Goal: Entertainment & Leisure: Consume media (video, audio)

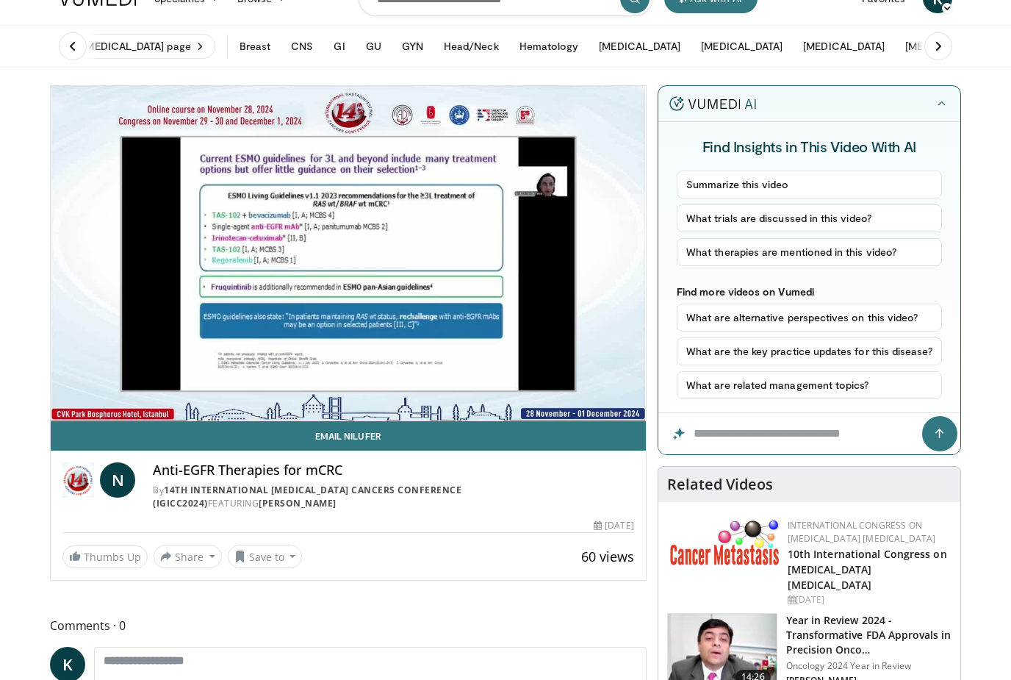
scroll to position [29, 0]
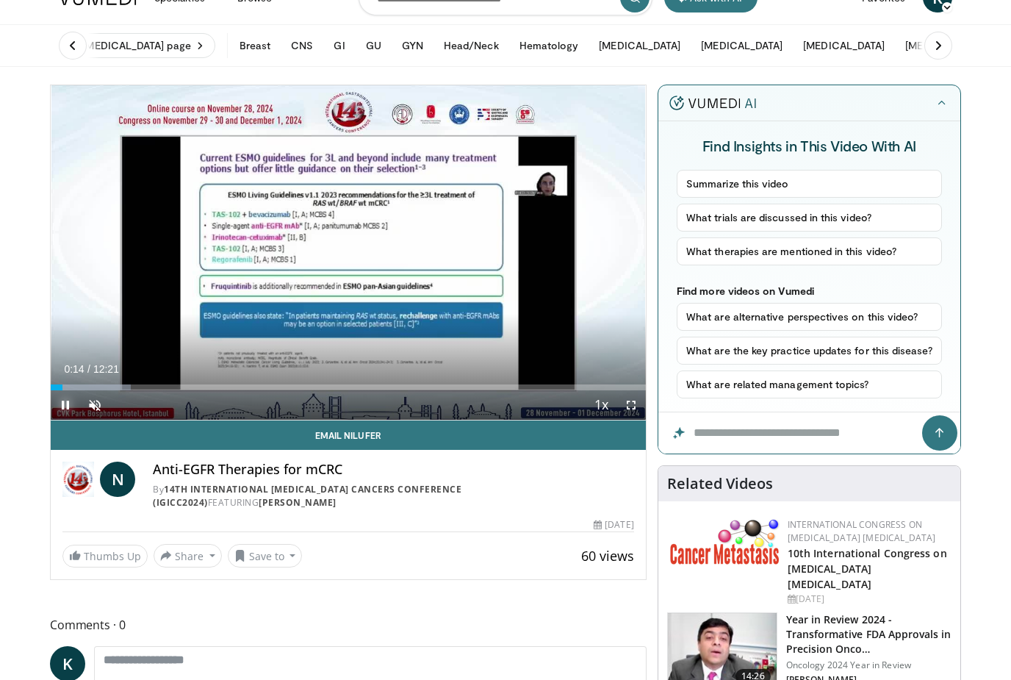
click at [94, 386] on div "Progress Bar" at bounding box center [91, 387] width 80 height 6
click at [96, 389] on div "Progress Bar" at bounding box center [74, 387] width 46 height 6
click at [147, 388] on div "Progress Bar" at bounding box center [99, 387] width 96 height 6
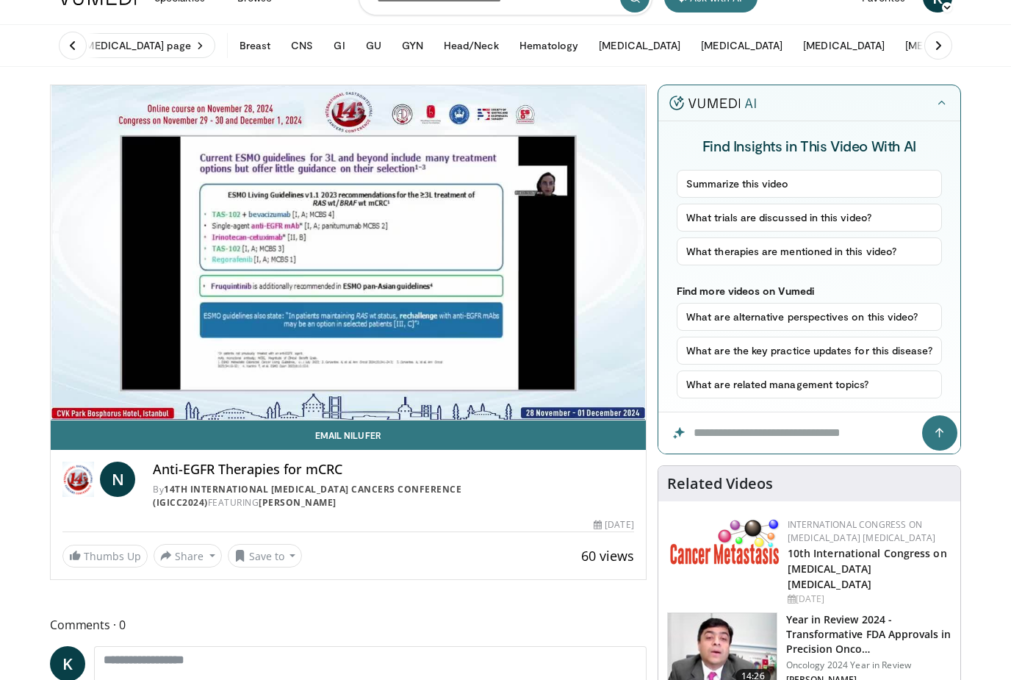
click at [186, 391] on div "10 seconds Tap to unmute" at bounding box center [348, 252] width 595 height 334
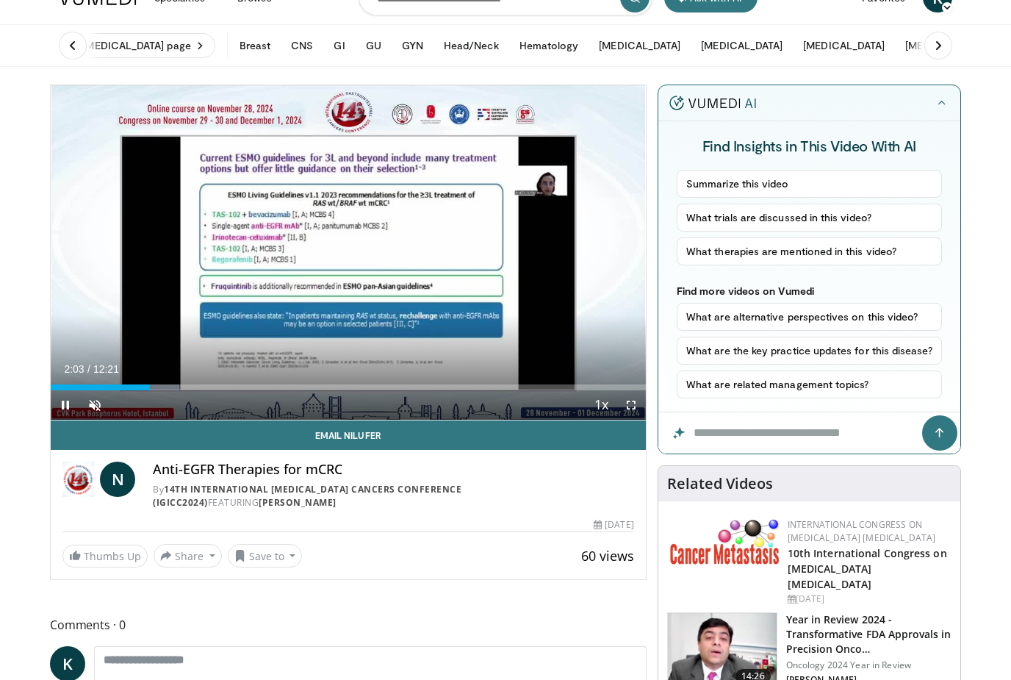
click at [182, 388] on div "Loaded : 21.58%" at bounding box center [348, 387] width 595 height 6
click at [229, 390] on div "Current Time 2:44 / Duration 12:21 Pause Skip Backward Skip Forward Unmute Load…" at bounding box center [348, 404] width 595 height 29
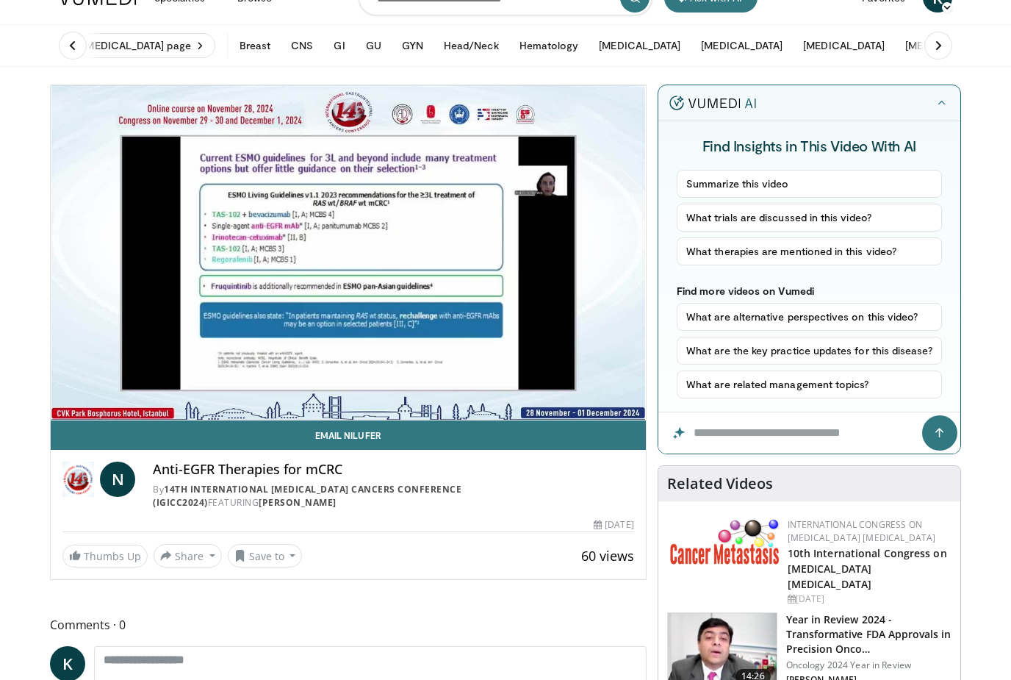
click at [232, 420] on div "Current Time 2:45 / Duration 12:21 Pause Skip Backward Skip Forward Unmute Load…" at bounding box center [348, 434] width 595 height 29
click at [588, 334] on div "10 seconds Tap to unmute" at bounding box center [348, 252] width 595 height 334
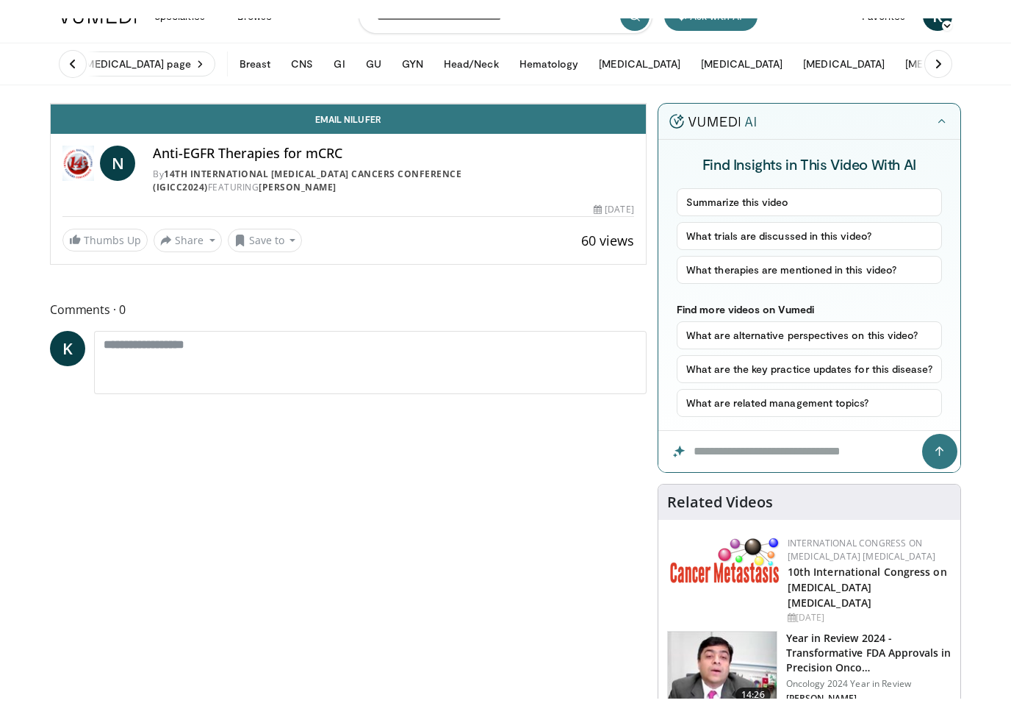
scroll to position [18, 0]
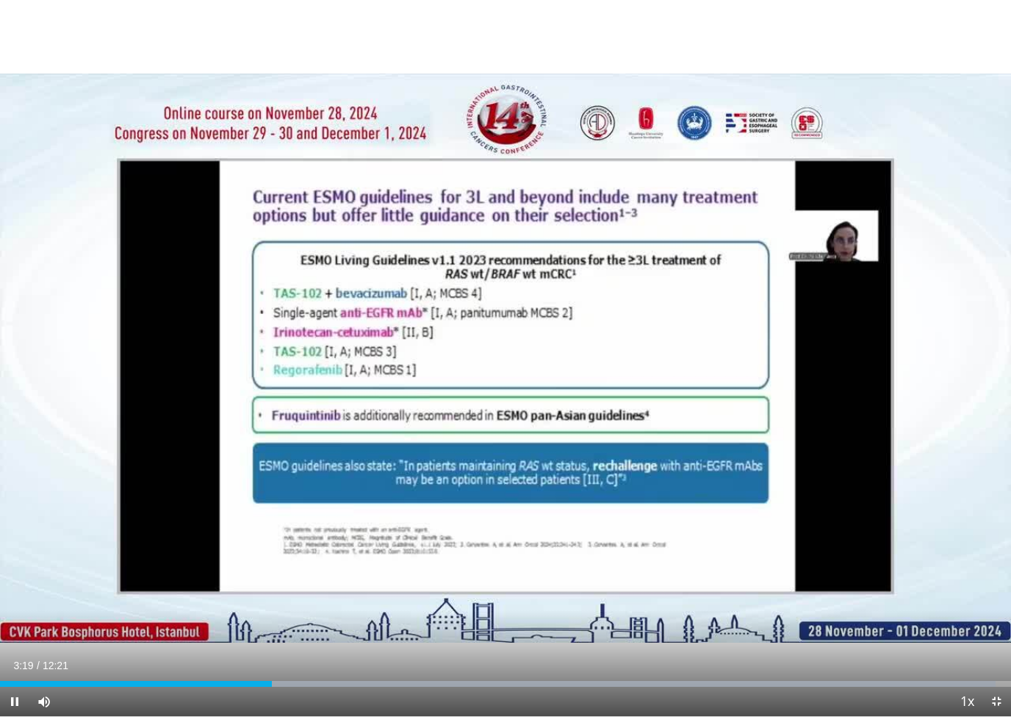
click at [1011, 679] on span "Video Player" at bounding box center [996, 700] width 29 height 29
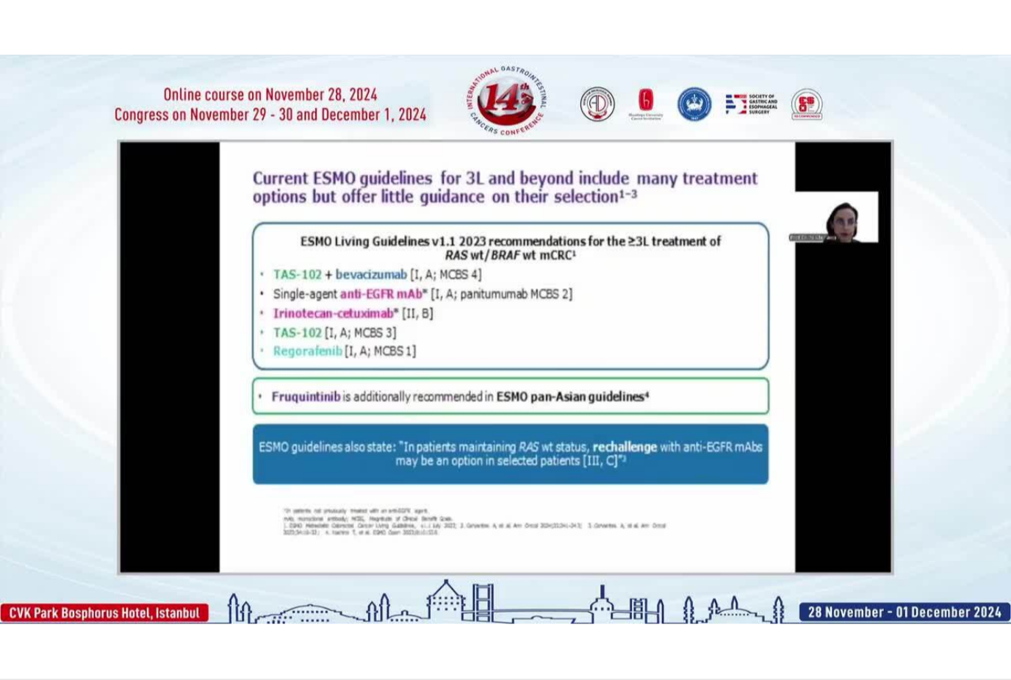
scroll to position [683, 0]
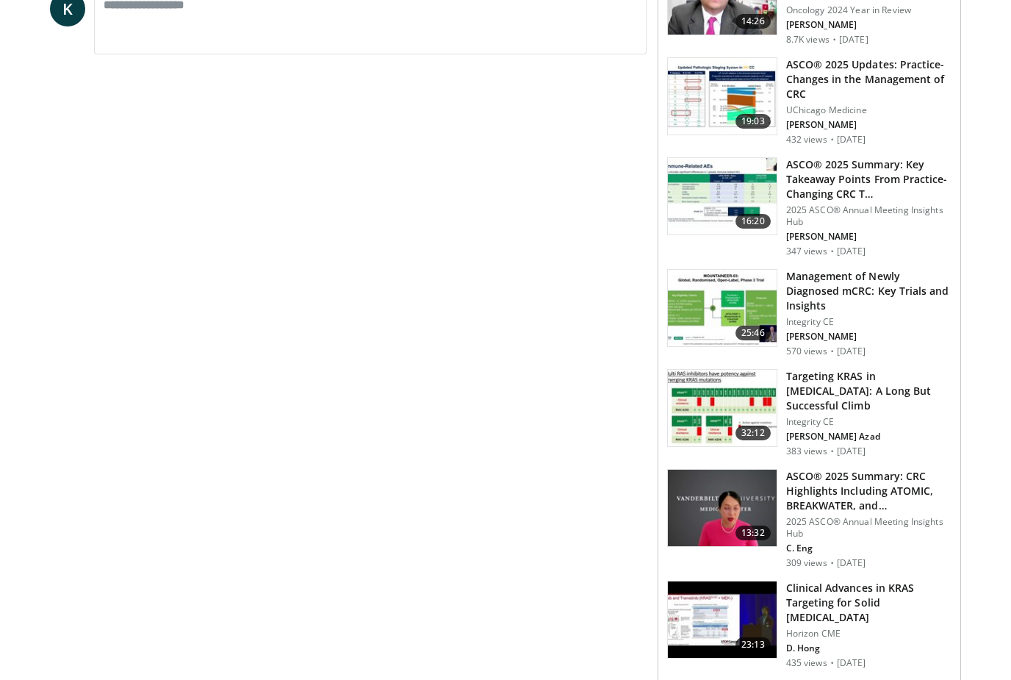
click at [860, 280] on h3 "Management of Newly Diagnosed mCRC: Key Trials and Insights" at bounding box center [868, 291] width 165 height 44
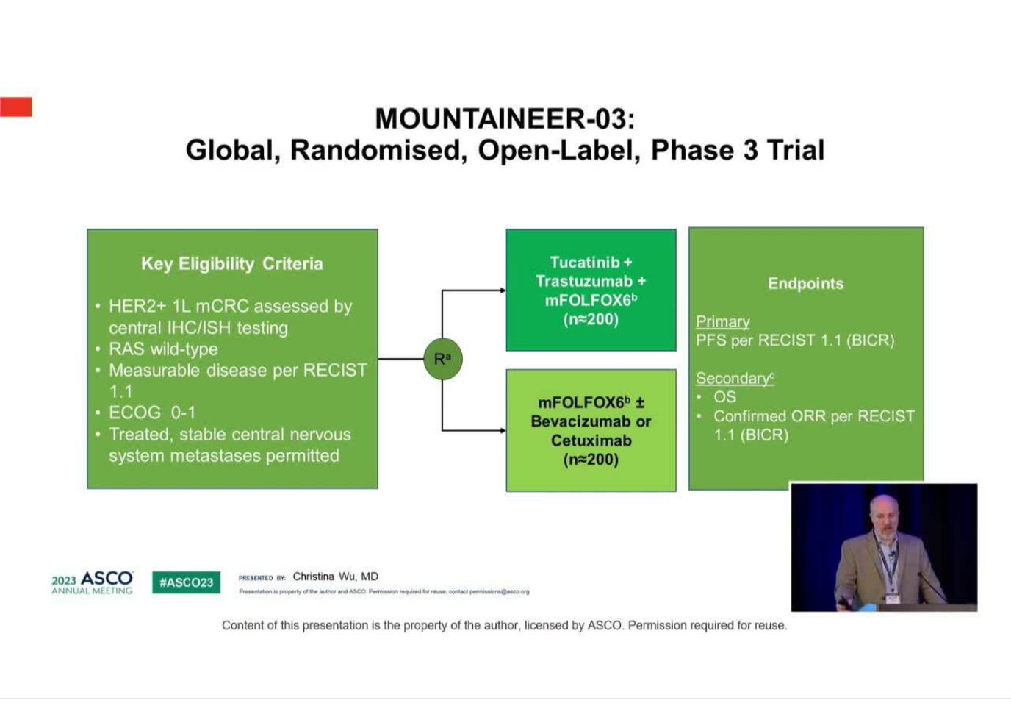
scroll to position [18, 0]
click at [930, 509] on div "10 seconds Tap to unmute" at bounding box center [505, 358] width 1011 height 716
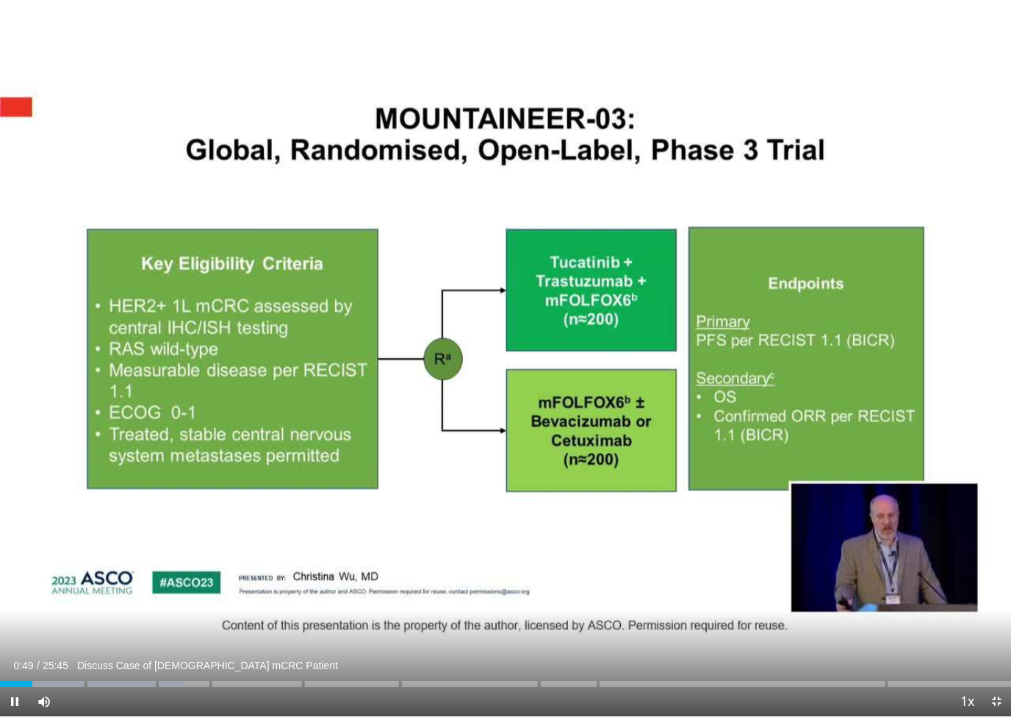
click at [972, 583] on div "10 seconds Tap to unmute" at bounding box center [505, 358] width 1011 height 716
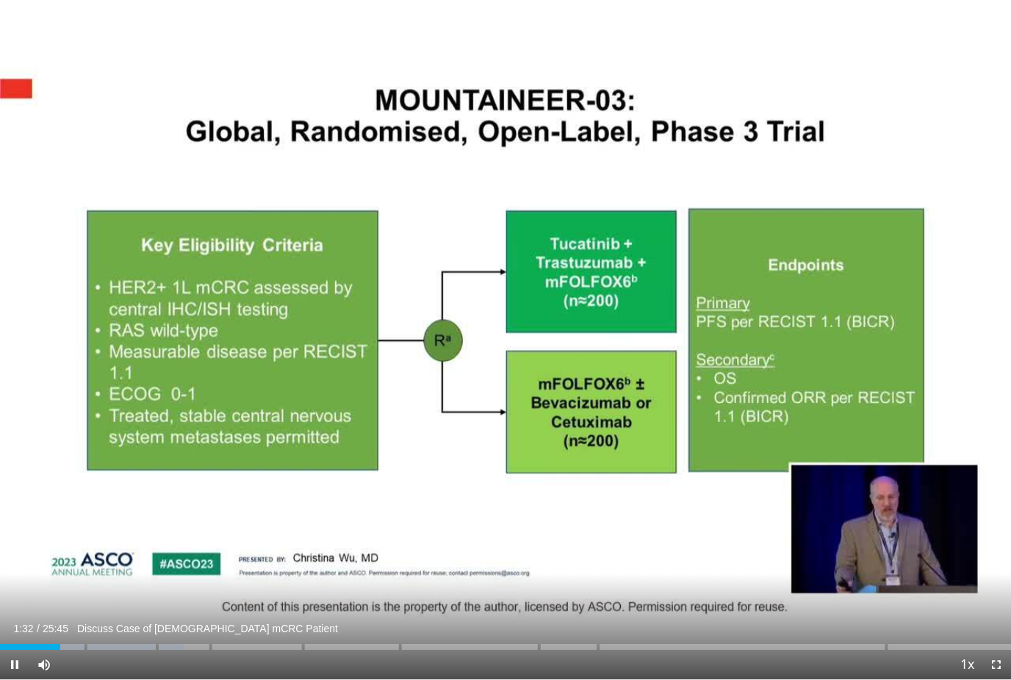
scroll to position [0, 0]
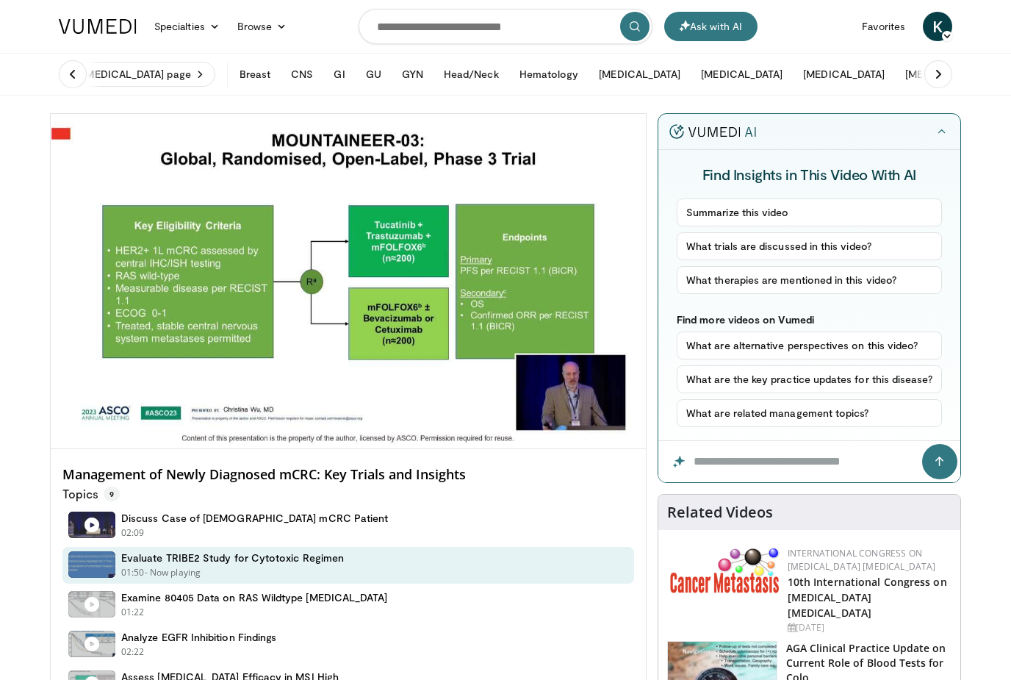
click at [582, 420] on p "Evaluate TRIBE2 Study for Cytotoxic Regimen" at bounding box center [363, 426] width 470 height 13
click at [608, 417] on div "10 seconds Tap to unmute" at bounding box center [348, 281] width 595 height 334
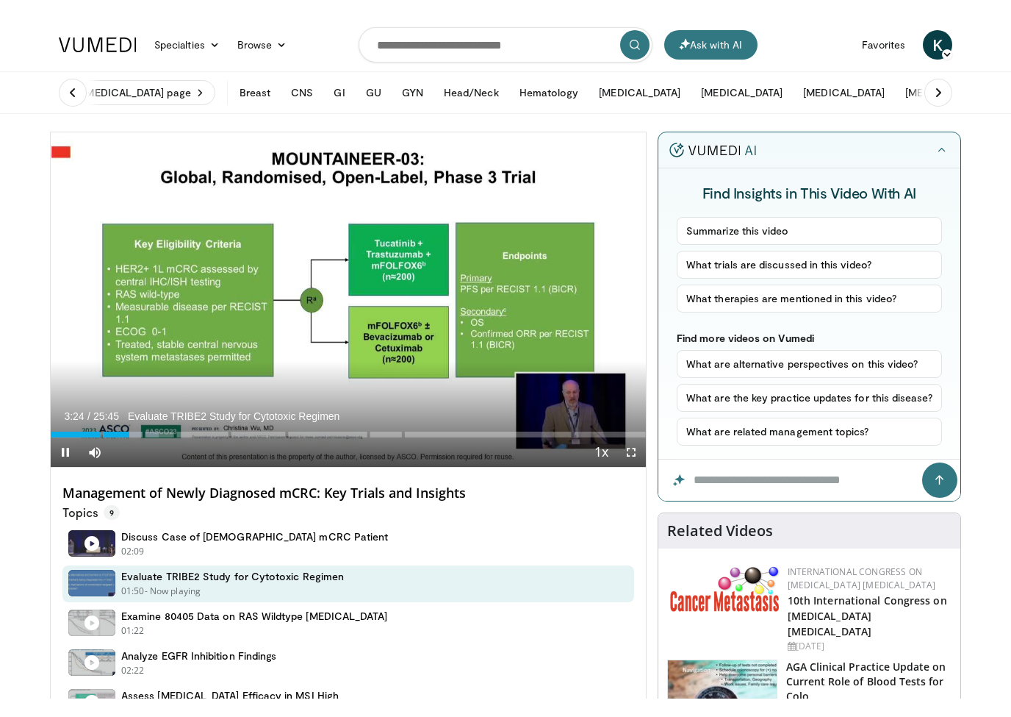
scroll to position [18, 0]
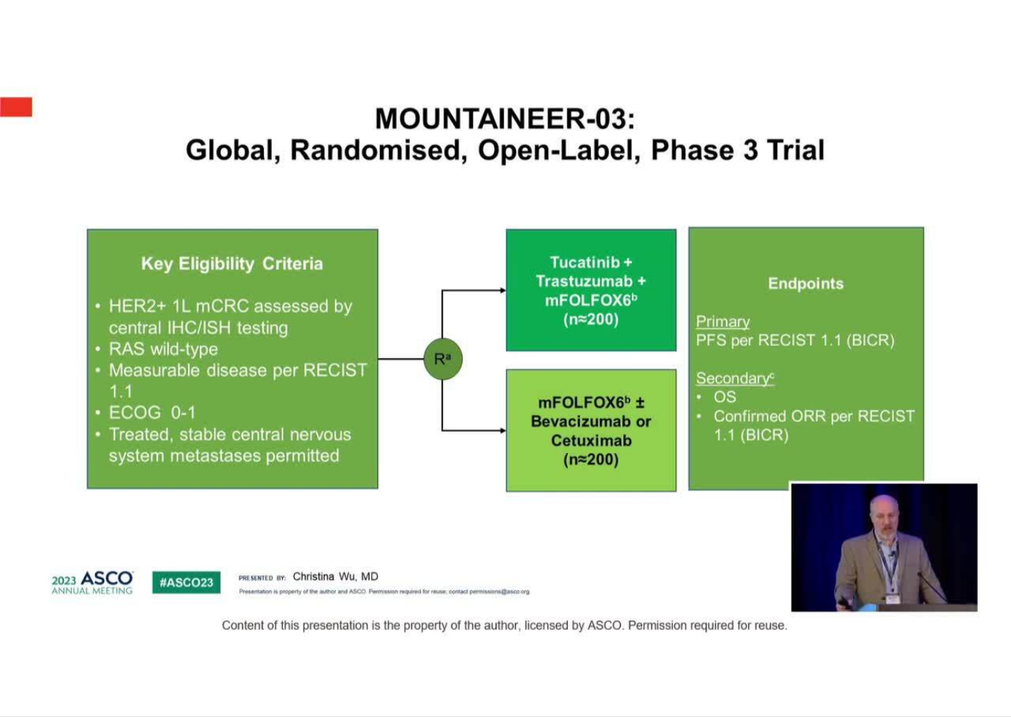
click at [562, 595] on div "10 seconds Tap to unmute" at bounding box center [505, 358] width 1011 height 716
click at [76, 636] on div "10 seconds Tap to unmute" at bounding box center [505, 358] width 1011 height 716
click at [504, 582] on div "10 seconds Tap to unmute" at bounding box center [505, 358] width 1011 height 716
click at [665, 342] on div "10 seconds Tap to unmute" at bounding box center [505, 358] width 1011 height 716
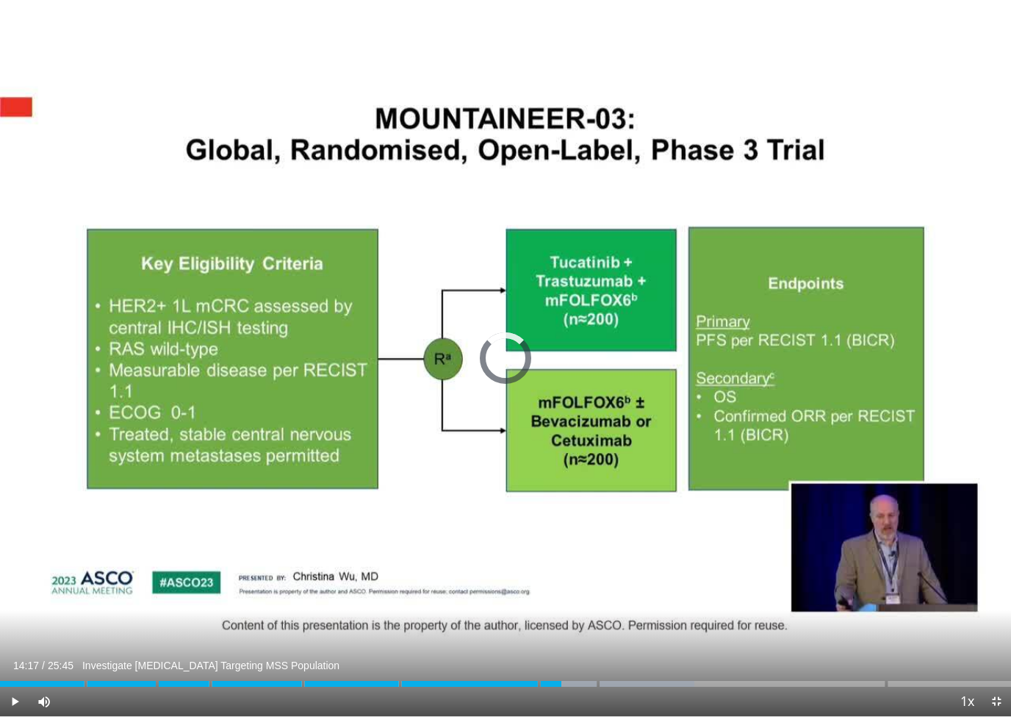
click at [562, 679] on div "Progress Bar" at bounding box center [585, 684] width 218 height 6
click at [753, 553] on div "10 seconds Tap to unmute" at bounding box center [505, 358] width 1011 height 716
click at [550, 679] on div "Progress Bar" at bounding box center [282, 684] width 564 height 6
click at [556, 679] on div "Progress Bar" at bounding box center [633, 684] width 226 height 6
click at [686, 610] on div "10 seconds Tap to unmute" at bounding box center [505, 358] width 1011 height 716
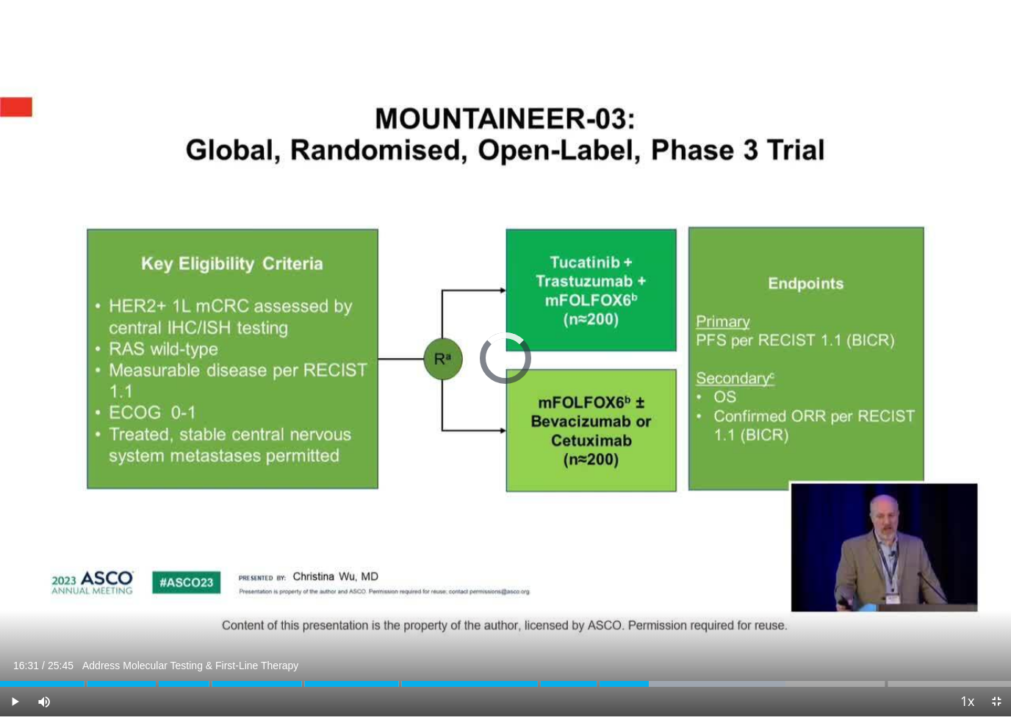
click at [651, 679] on div "Progress Bar" at bounding box center [660, 684] width 252 height 6
click at [652, 679] on div "Progress Bar" at bounding box center [326, 684] width 652 height 6
click at [747, 679] on div "Progress Bar" at bounding box center [691, 684] width 262 height 6
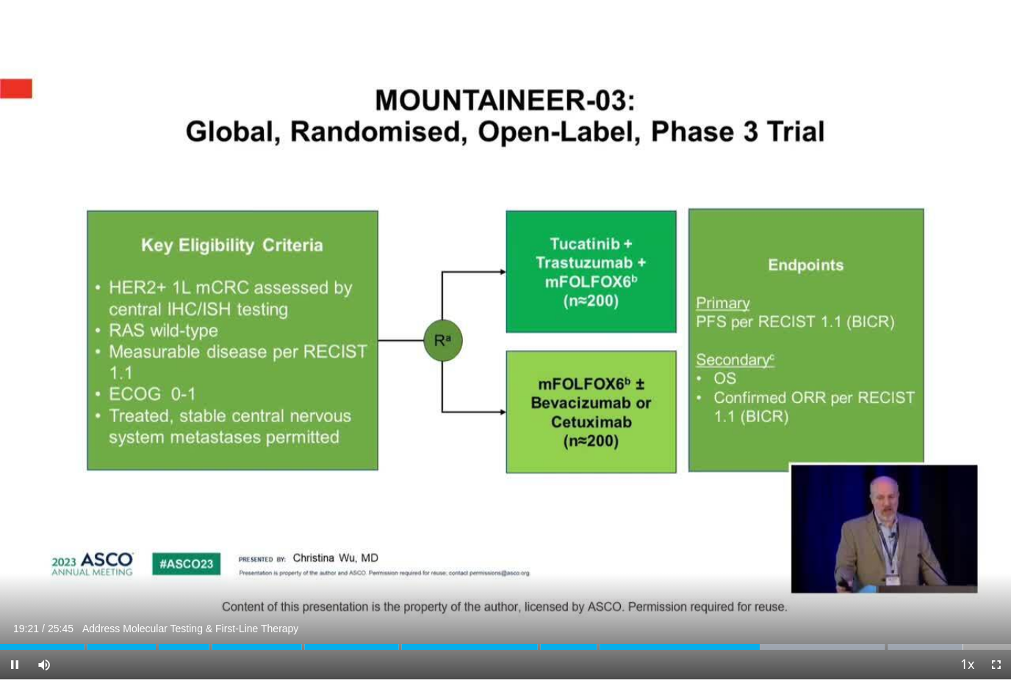
scroll to position [46, 0]
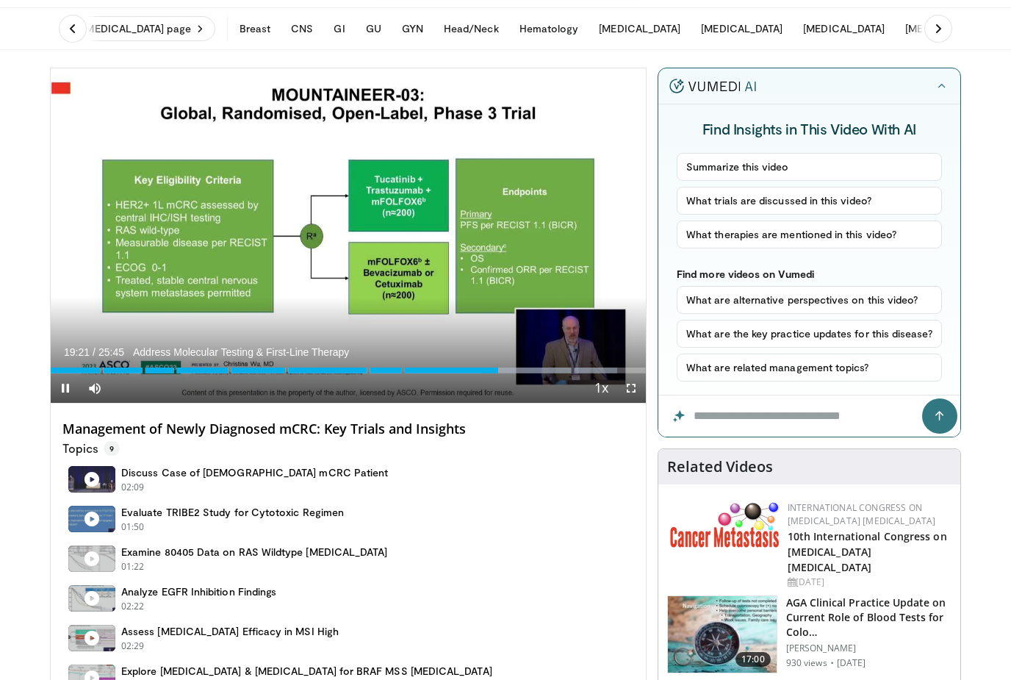
click at [457, 245] on div "10 seconds Tap to unmute" at bounding box center [348, 235] width 595 height 334
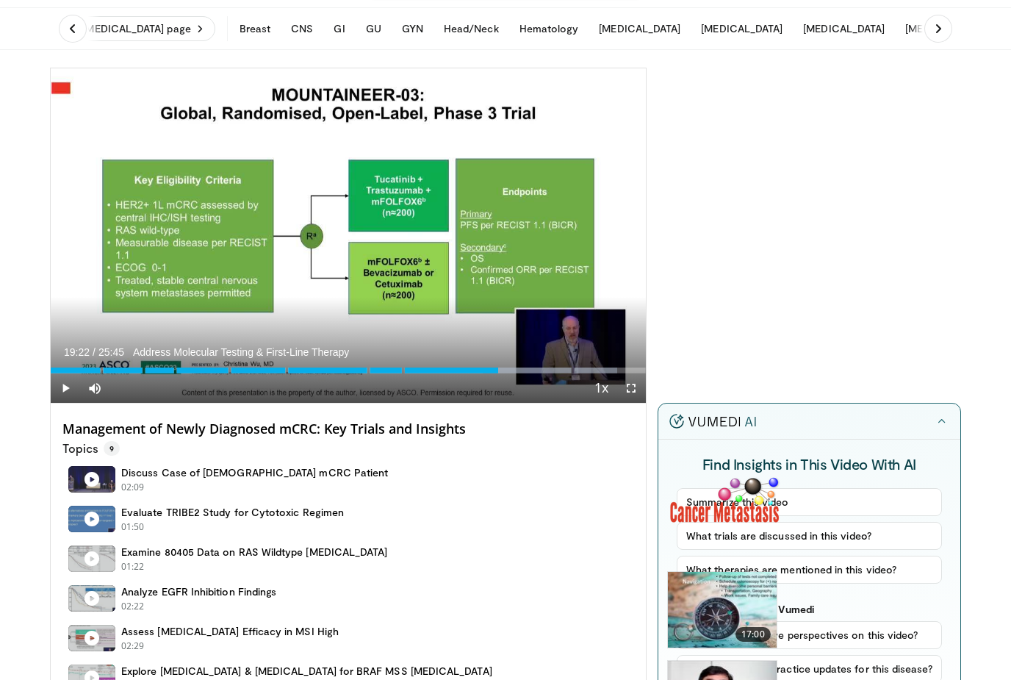
scroll to position [53, 0]
